Goal: Information Seeking & Learning: Learn about a topic

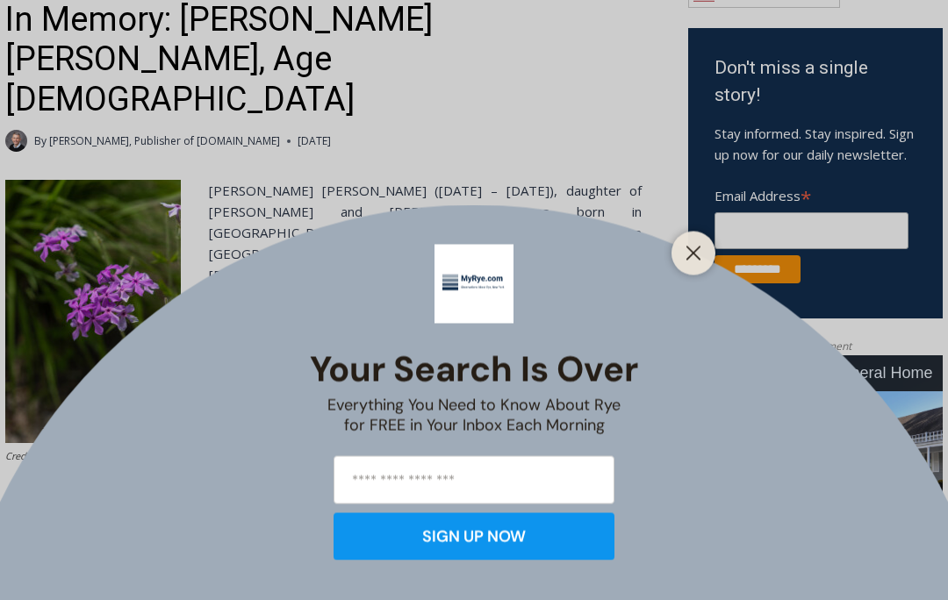
scroll to position [552, 0]
click at [687, 266] on button "Close" at bounding box center [693, 253] width 25 height 25
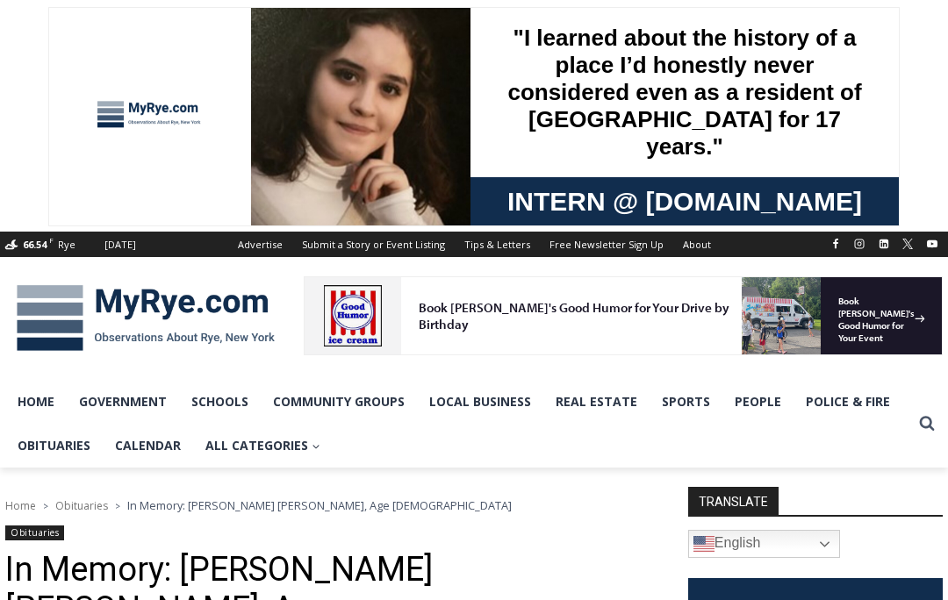
scroll to position [0, 0]
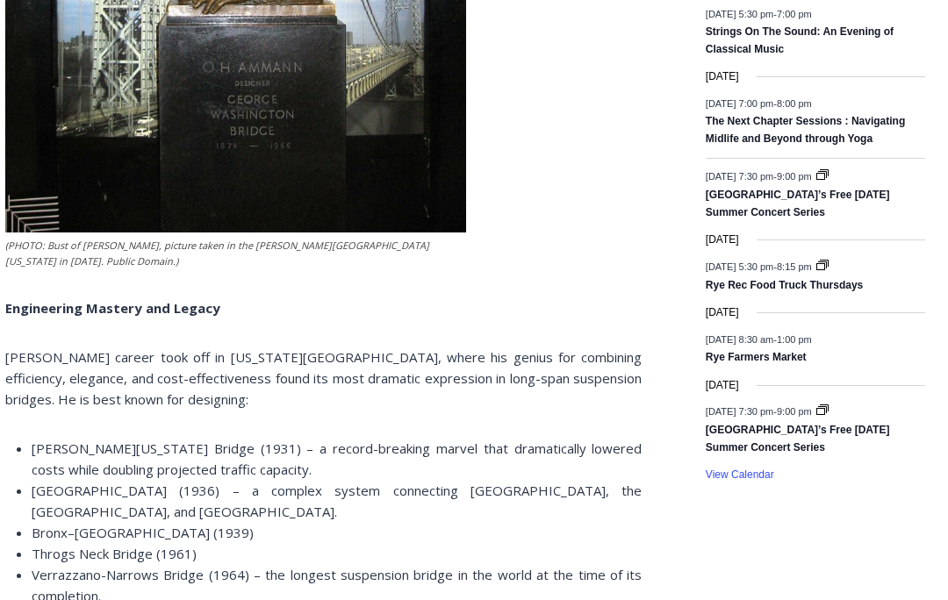
scroll to position [2537, 0]
